Goal: Task Accomplishment & Management: Manage account settings

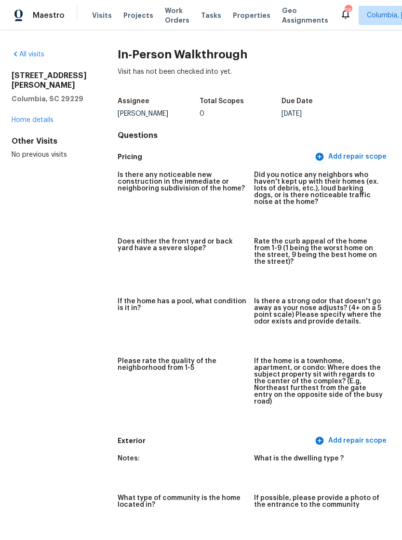
click at [233, 13] on span "Properties" at bounding box center [252, 16] width 38 height 10
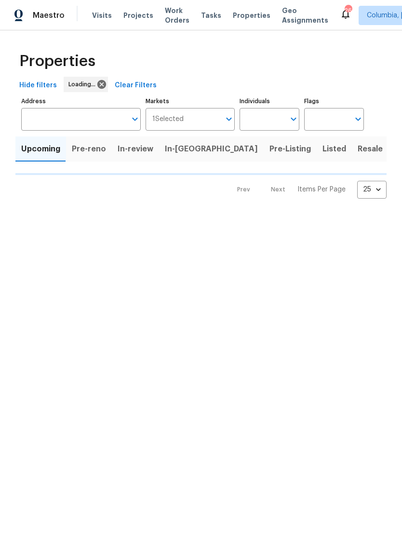
click at [177, 145] on span "In-reno" at bounding box center [211, 149] width 93 height 14
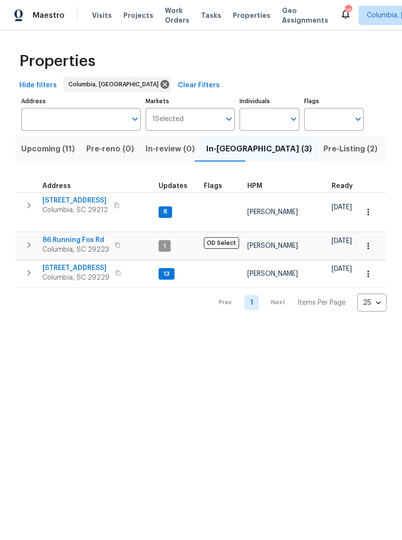
click at [54, 263] on span "426 Long Pointe Ln" at bounding box center [75, 268] width 67 height 10
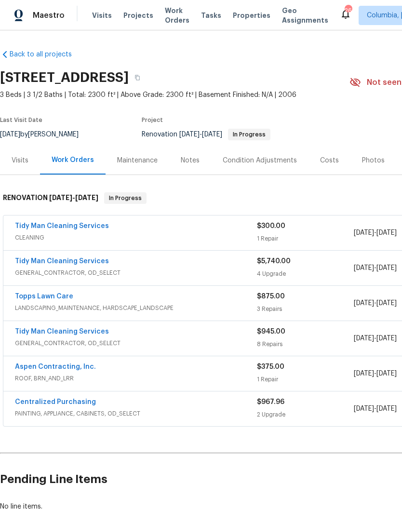
click at [370, 161] on div "Photos" at bounding box center [373, 161] width 23 height 10
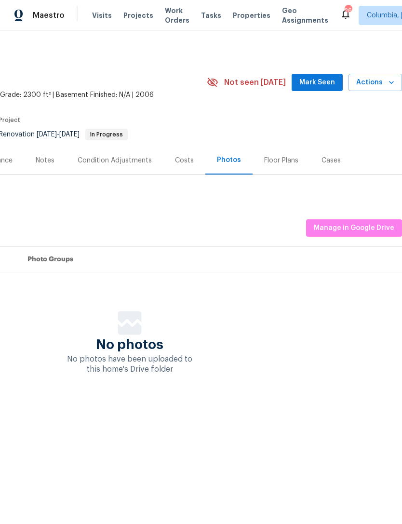
scroll to position [0, 143]
click at [366, 229] on span "Manage in Google Drive" at bounding box center [354, 228] width 81 height 12
click at [354, 233] on span "Manage in Google Drive" at bounding box center [354, 228] width 81 height 12
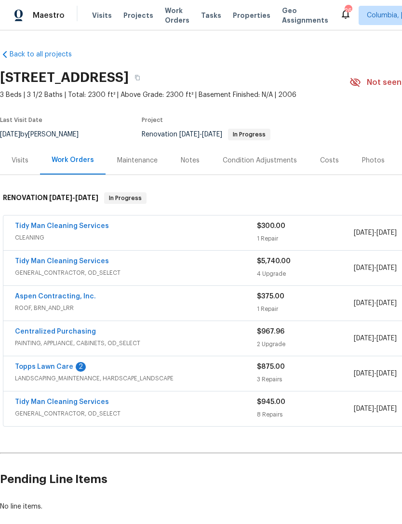
click at [29, 376] on span "LANDSCAPING_MAINTENANCE, HARDSCAPE_LANDSCAPE" at bounding box center [136, 379] width 242 height 10
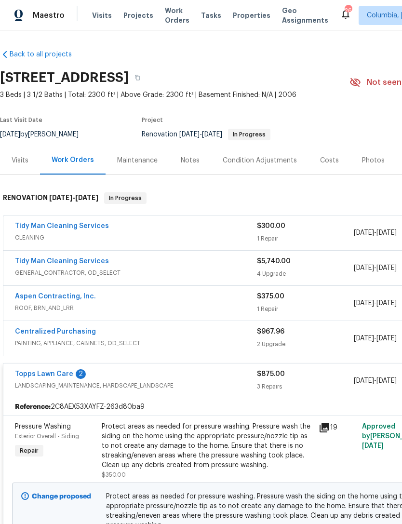
click at [37, 377] on link "Topps Lawn Care" at bounding box center [44, 374] width 58 height 7
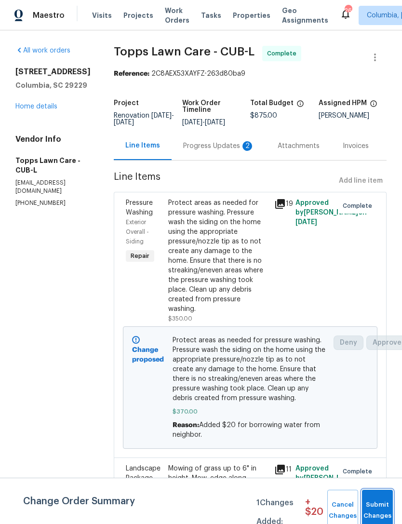
click at [375, 505] on span "Submit Changes" at bounding box center [377, 511] width 21 height 22
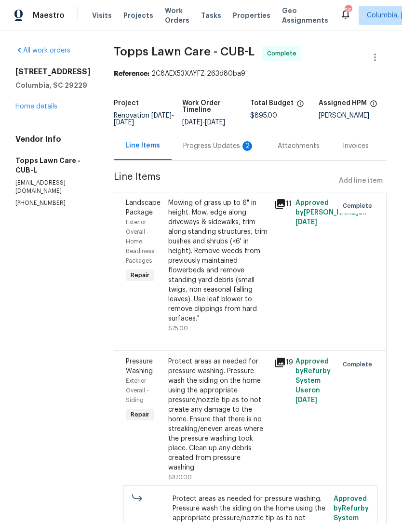
click at [187, 145] on div "Progress Updates 2" at bounding box center [218, 146] width 71 height 10
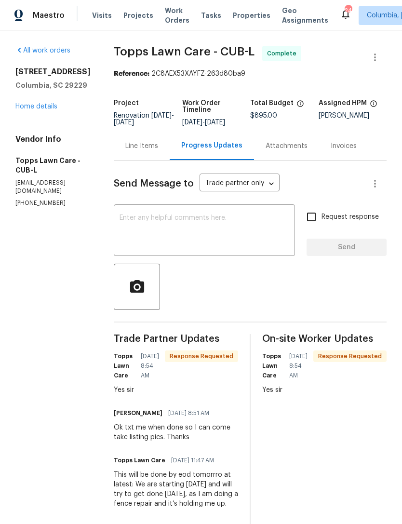
click at [218, 236] on textarea at bounding box center [205, 232] width 170 height 34
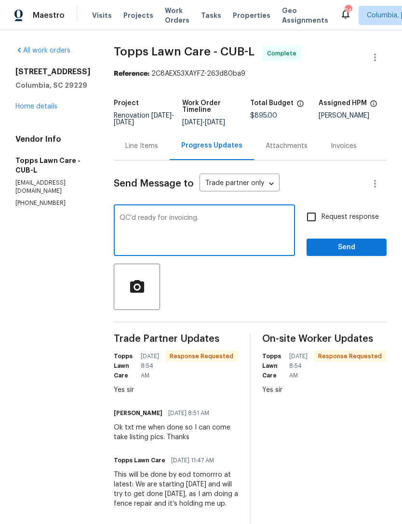
type textarea "QC’d ready for invoicing."
click at [343, 252] on span "Send" at bounding box center [347, 248] width 65 height 12
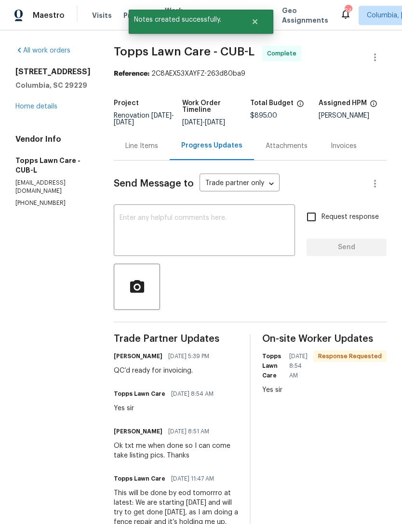
click at [29, 110] on link "Home details" at bounding box center [36, 106] width 42 height 7
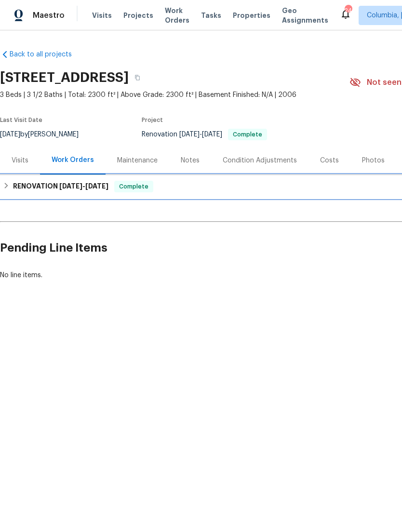
click at [12, 186] on div "RENOVATION [DATE] - [DATE] Complete" at bounding box center [272, 187] width 539 height 12
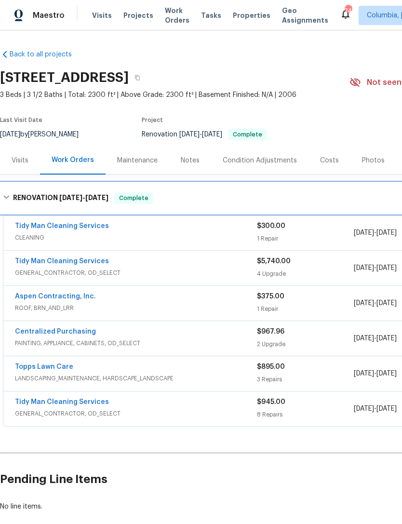
click at [5, 196] on icon at bounding box center [6, 197] width 6 height 3
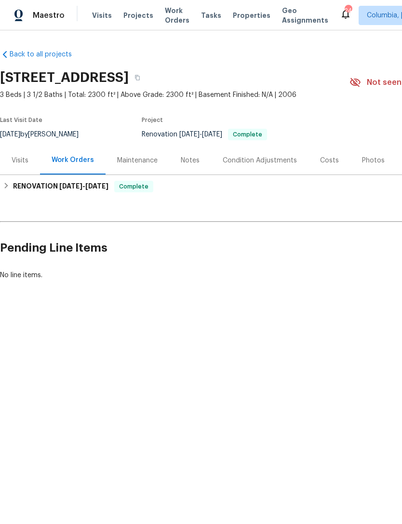
click at [183, 163] on div "Notes" at bounding box center [190, 161] width 19 height 10
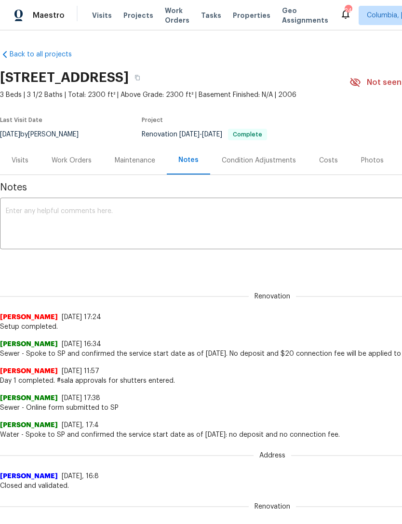
click at [15, 221] on textarea at bounding box center [273, 225] width 534 height 34
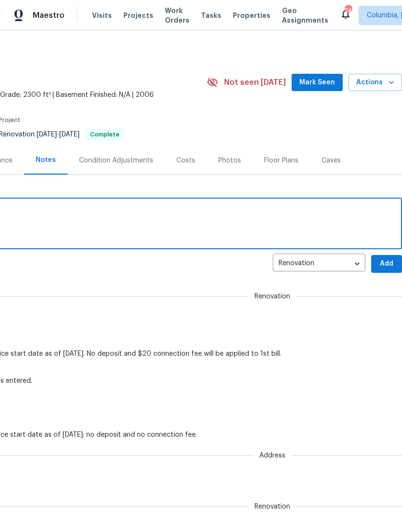
scroll to position [0, 143]
type textarea "QC completed."
click at [390, 264] on span "Add" at bounding box center [386, 264] width 15 height 12
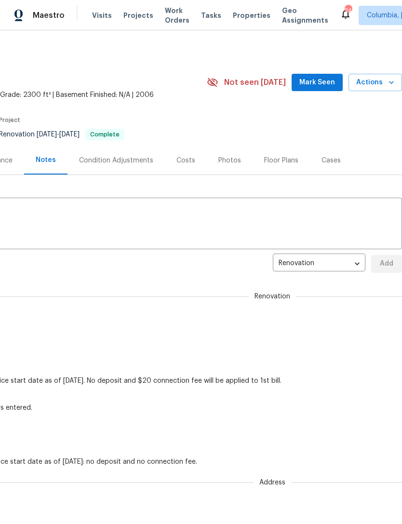
click at [370, 82] on span "Actions" at bounding box center [375, 83] width 38 height 12
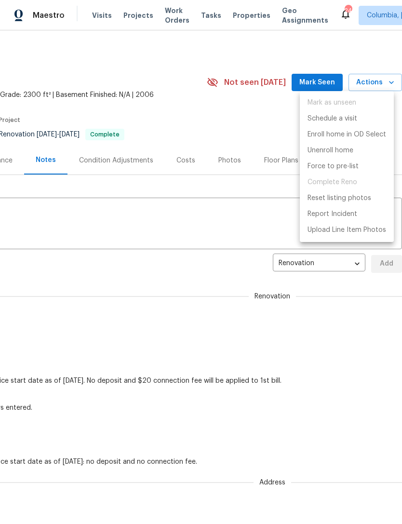
click at [192, 192] on div at bounding box center [201, 262] width 402 height 524
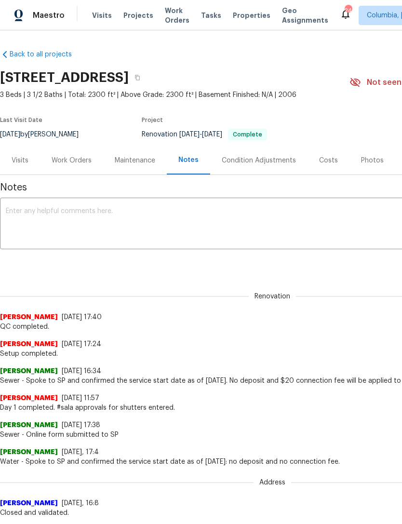
scroll to position [0, 0]
